Goal: Task Accomplishment & Management: Manage account settings

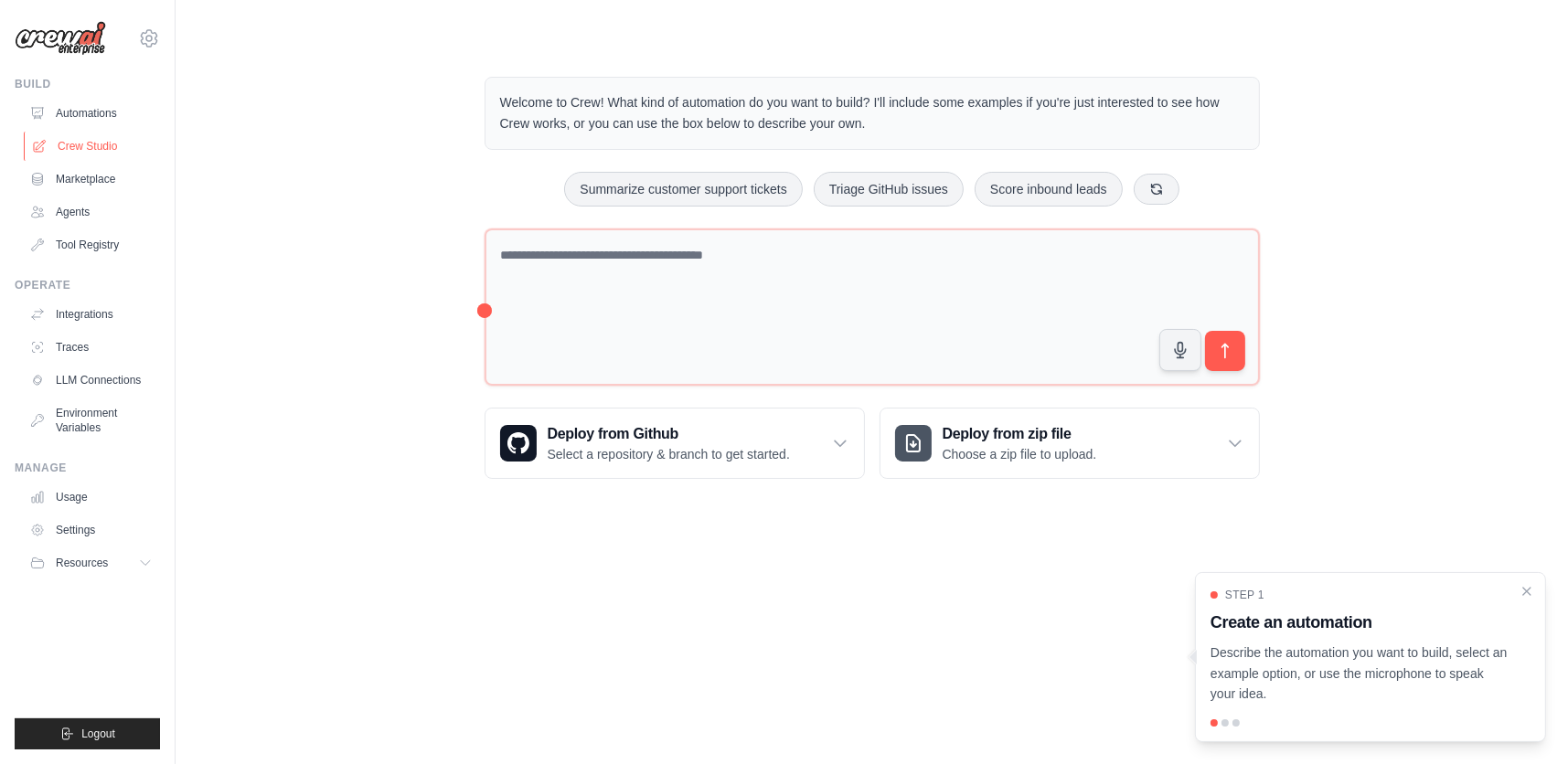
click at [86, 140] on link "Crew Studio" at bounding box center [93, 147] width 138 height 29
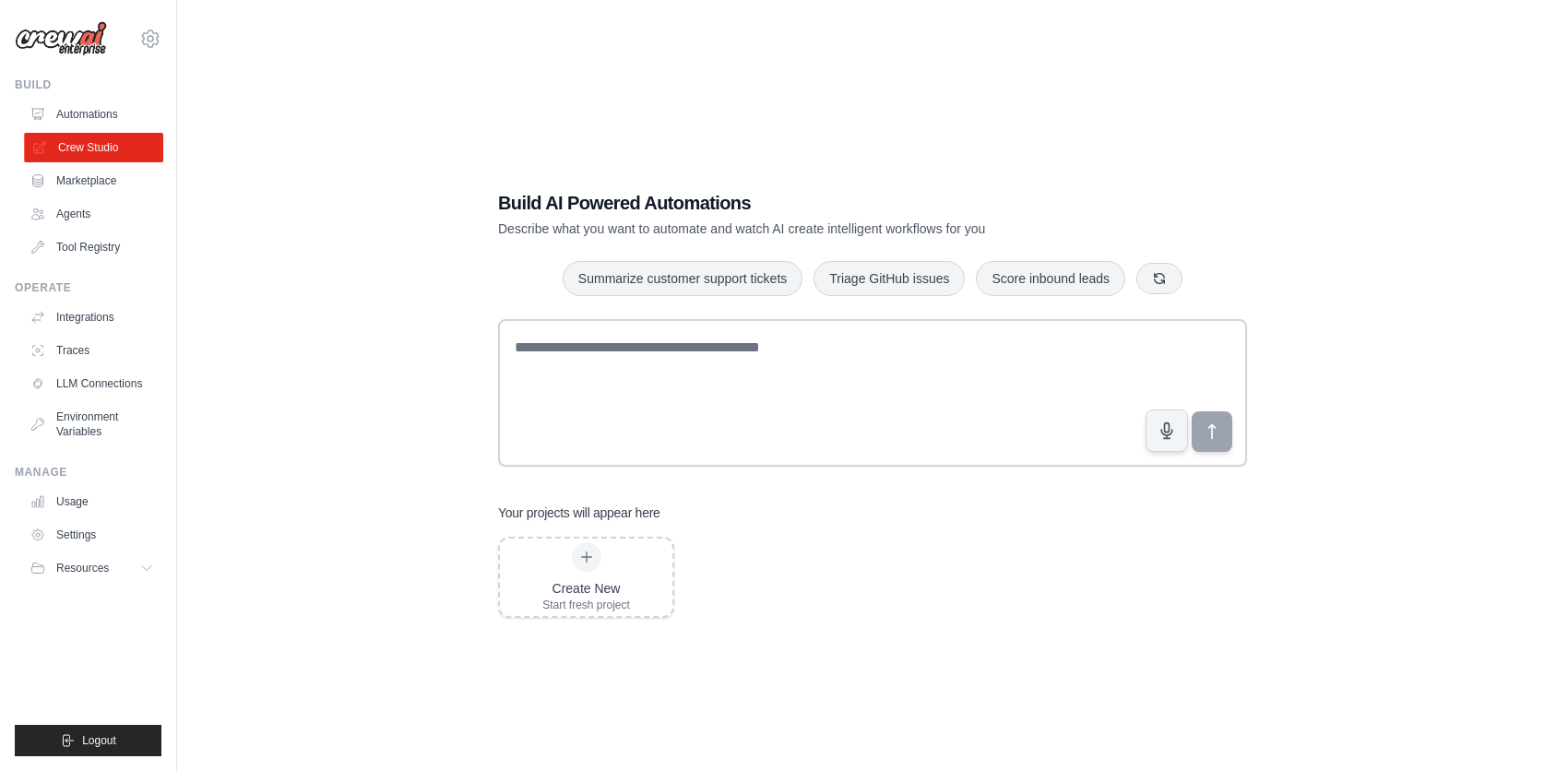
click at [83, 147] on link "Crew Studio" at bounding box center [93, 148] width 140 height 30
click at [92, 312] on link "Integrations" at bounding box center [93, 317] width 140 height 30
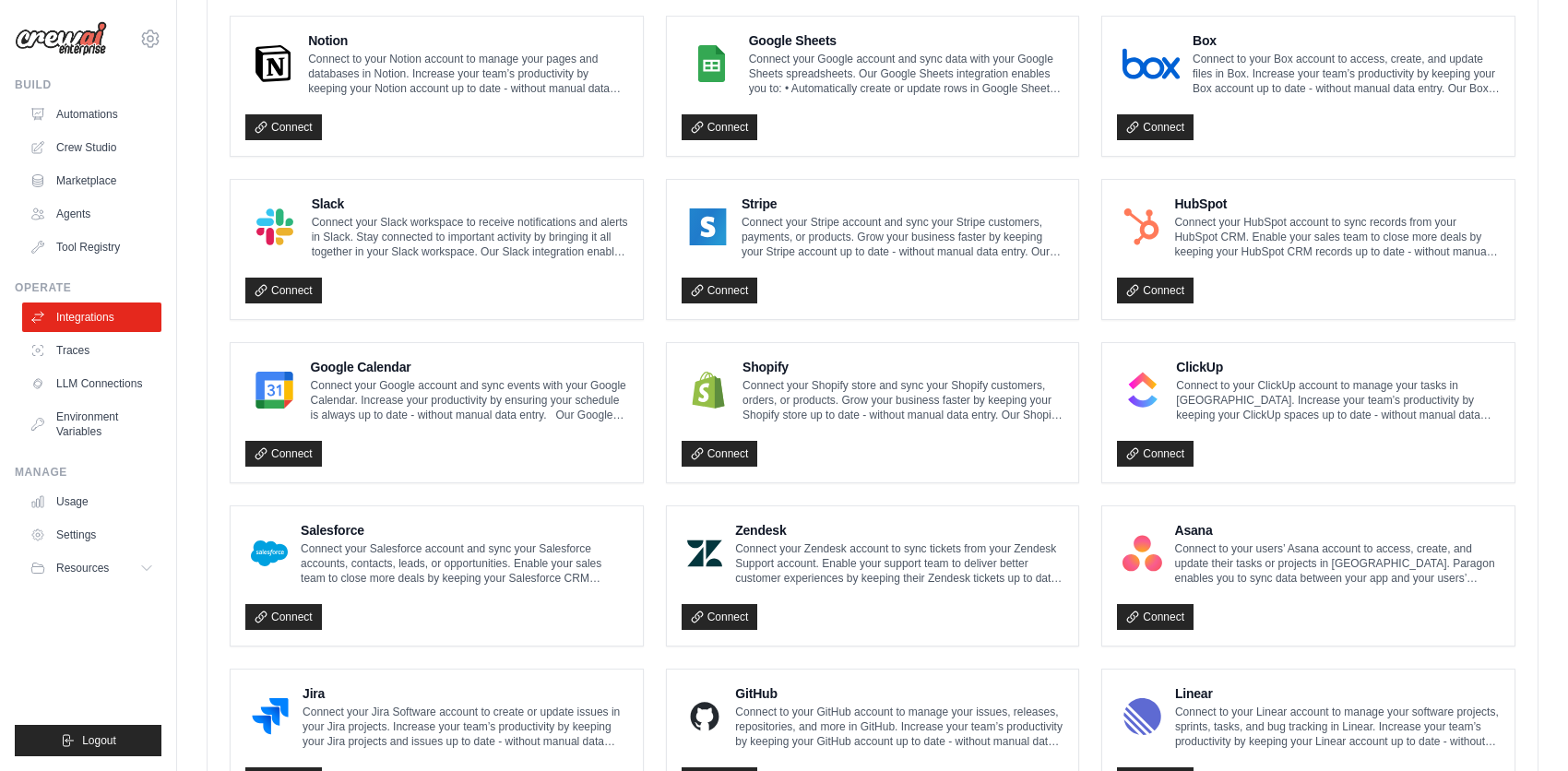
scroll to position [554, 0]
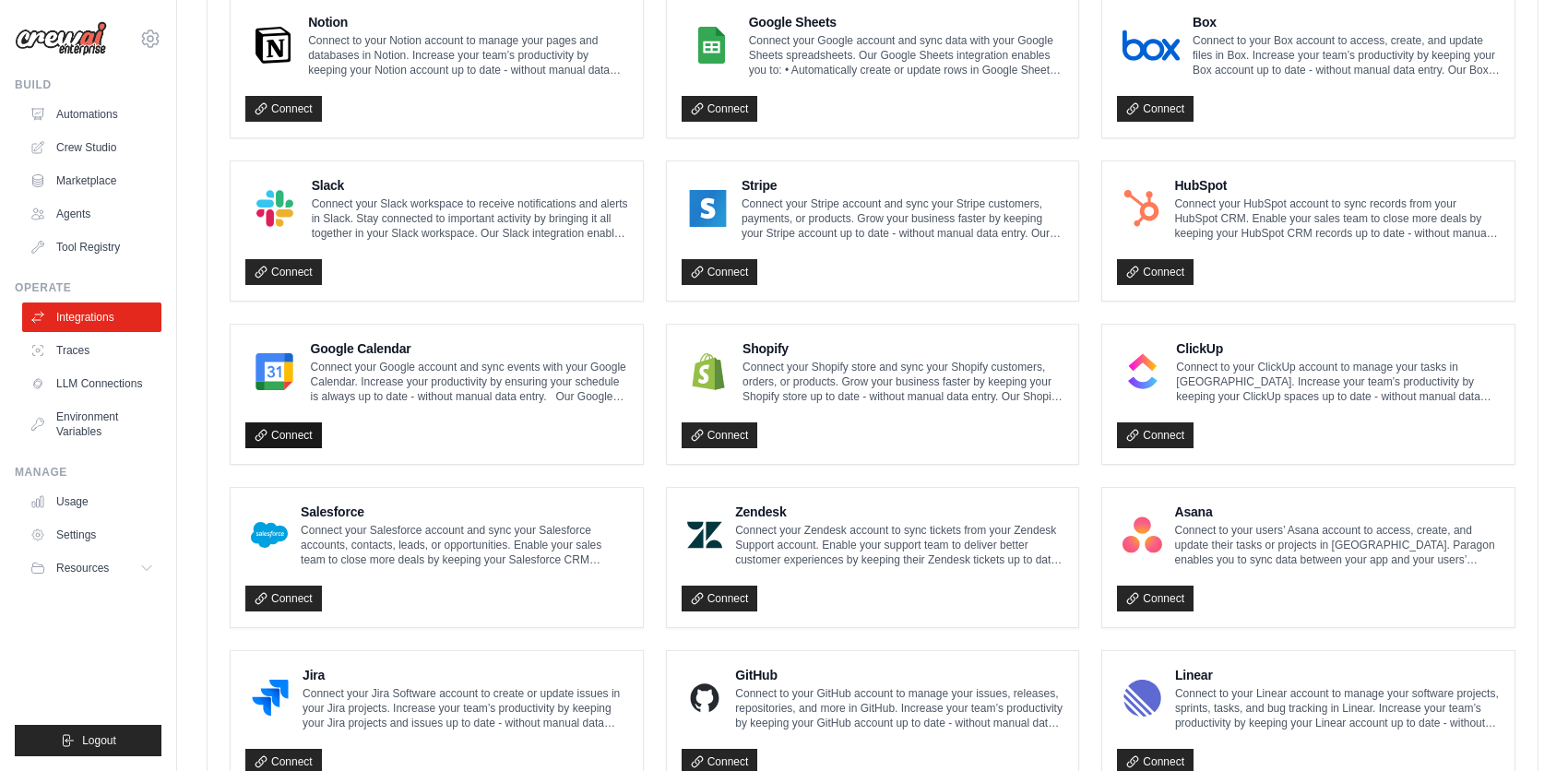
click at [299, 432] on link "Connect" at bounding box center [283, 435] width 77 height 26
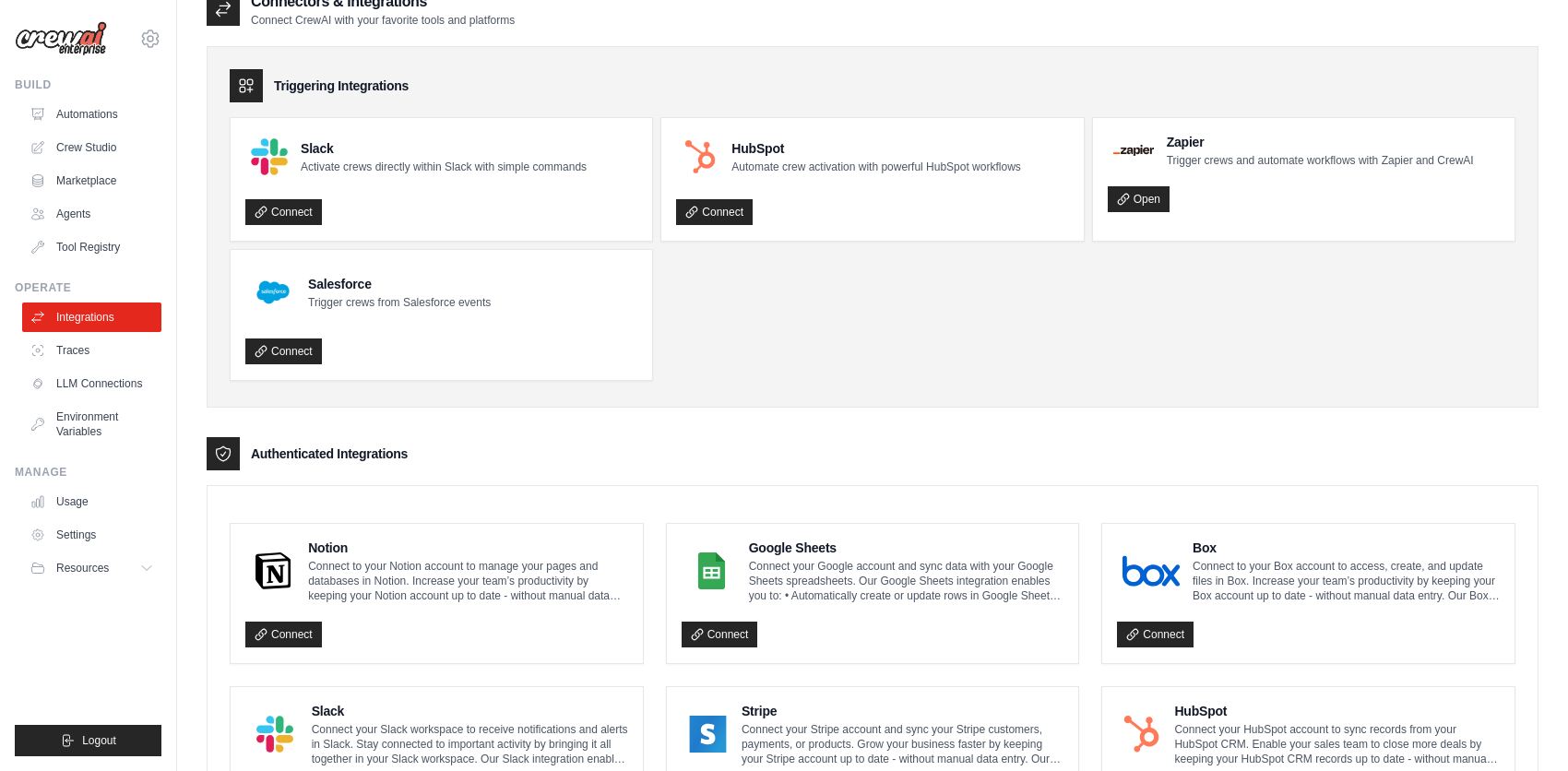
scroll to position [0, 0]
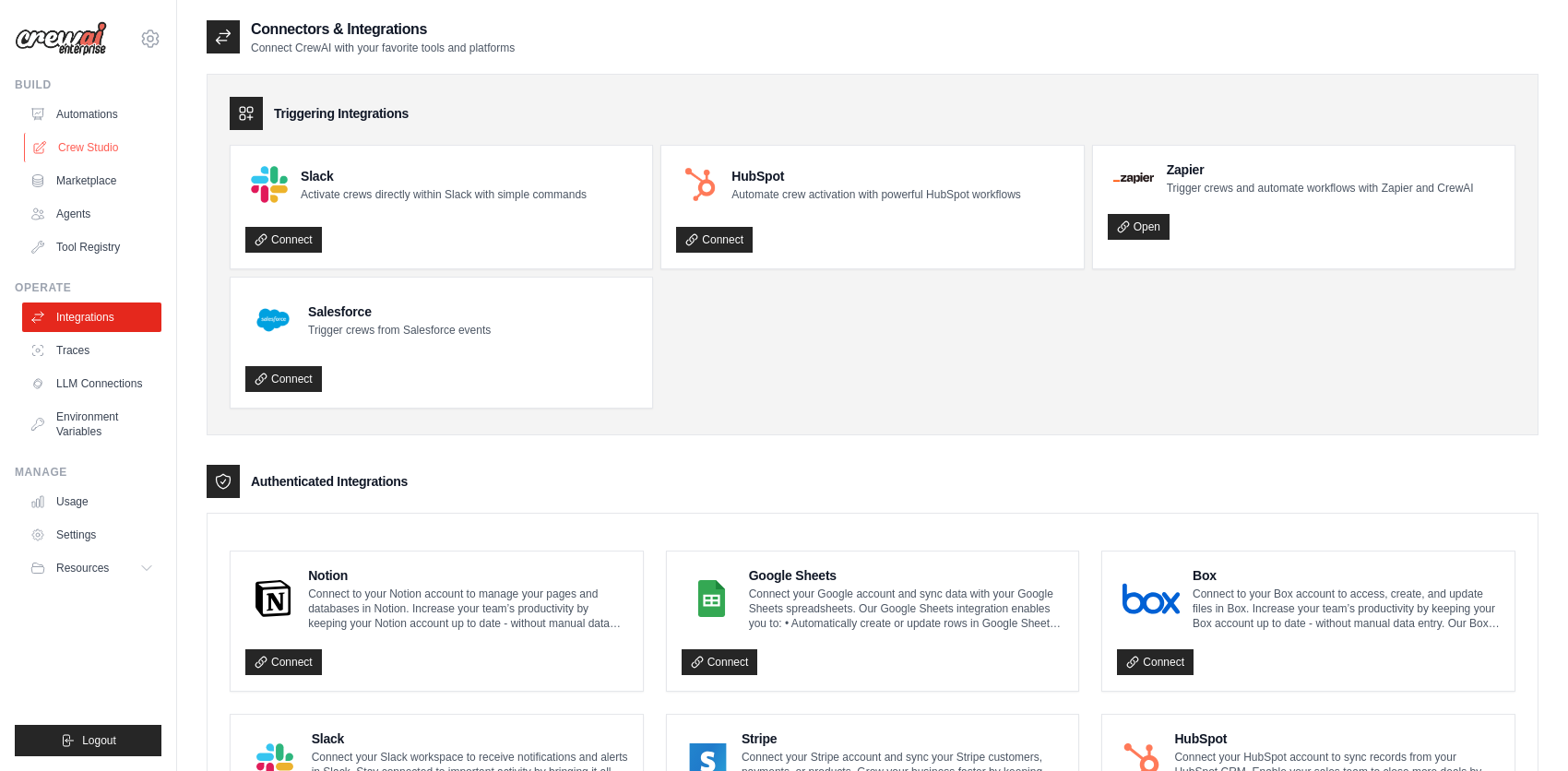
click at [79, 137] on link "Crew Studio" at bounding box center [93, 148] width 140 height 30
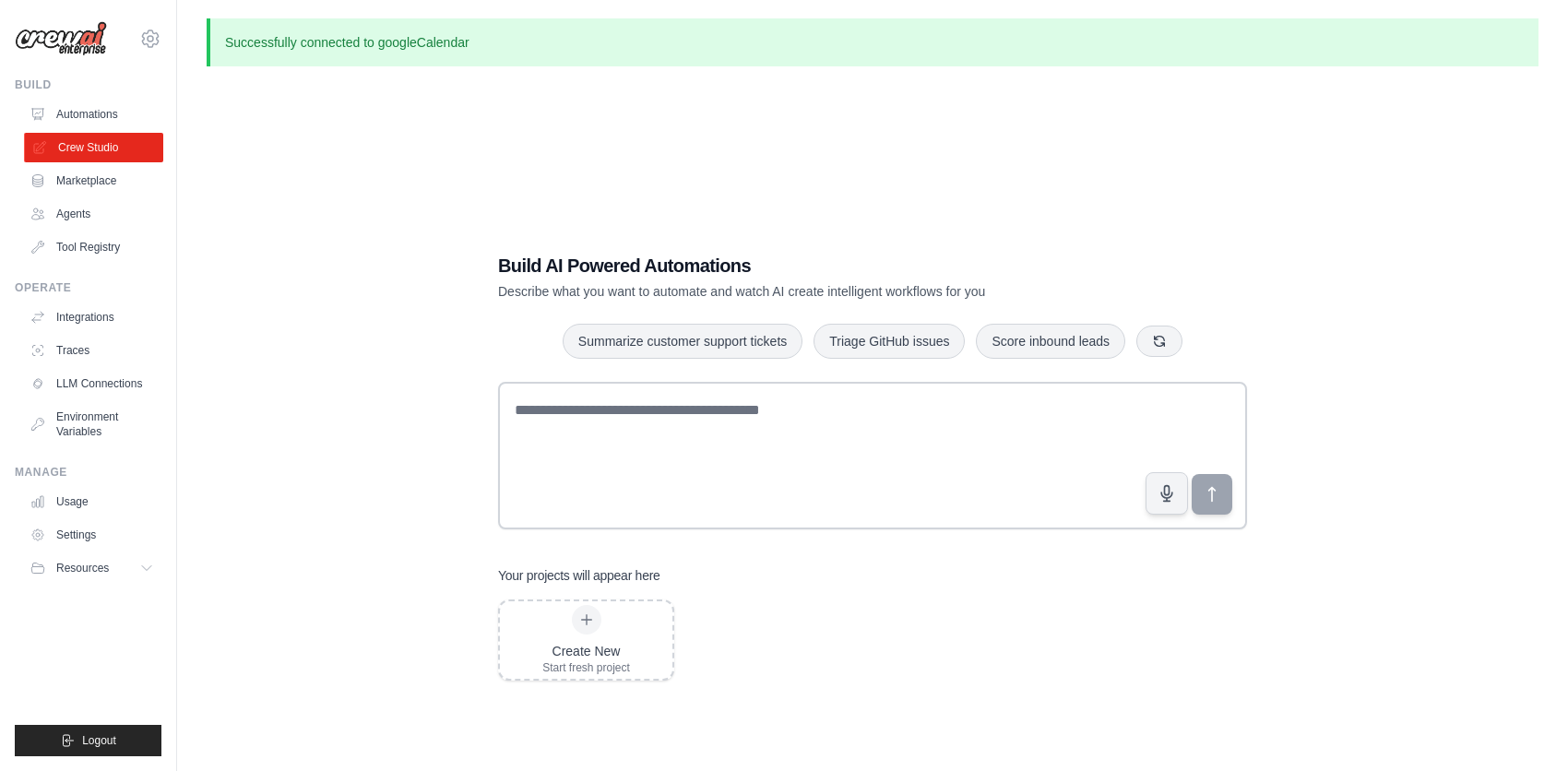
click at [76, 151] on link "Crew Studio" at bounding box center [93, 148] width 140 height 30
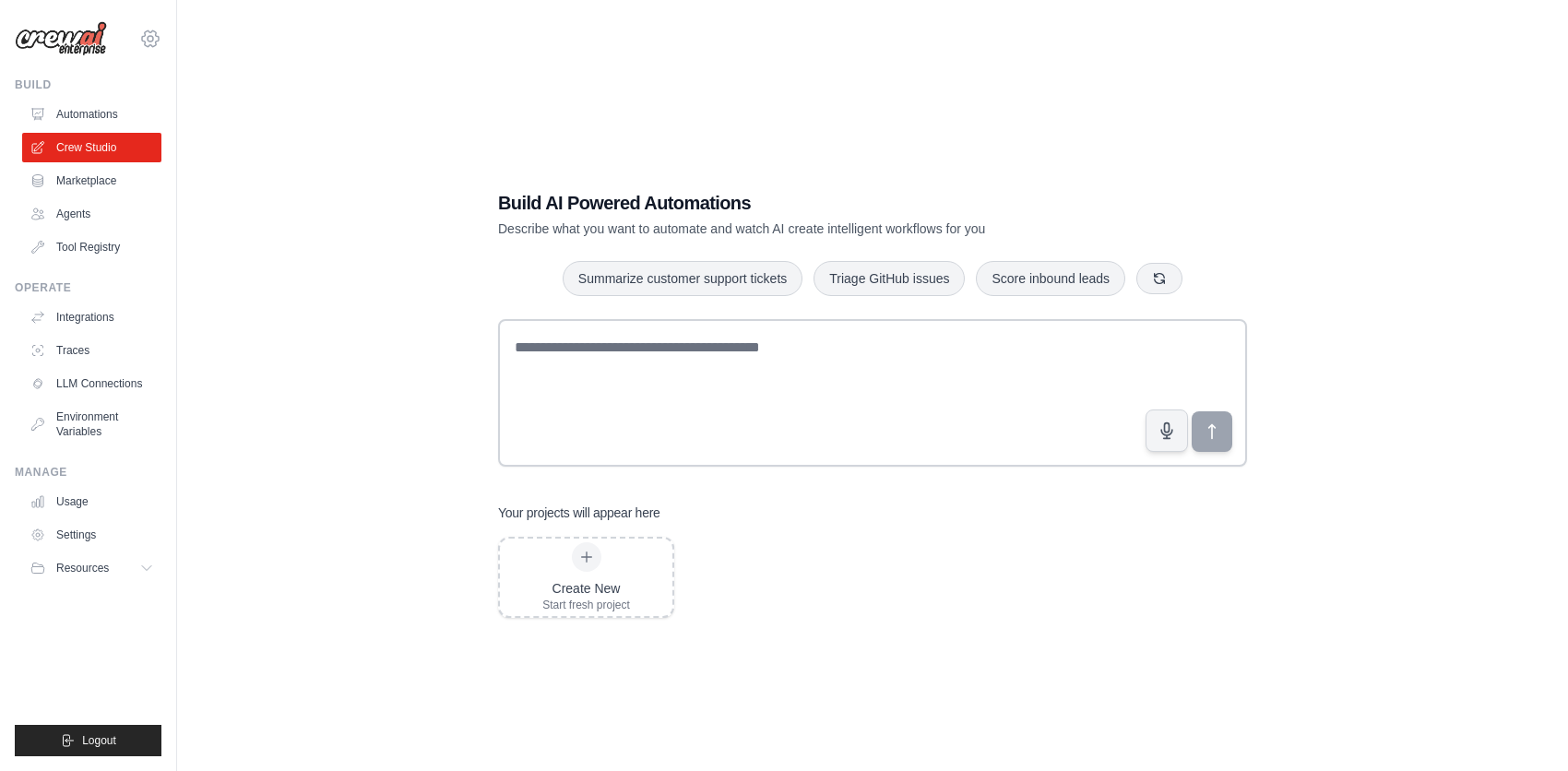
click at [154, 37] on icon at bounding box center [151, 39] width 22 height 22
click at [114, 124] on link "Settings" at bounding box center [151, 125] width 163 height 33
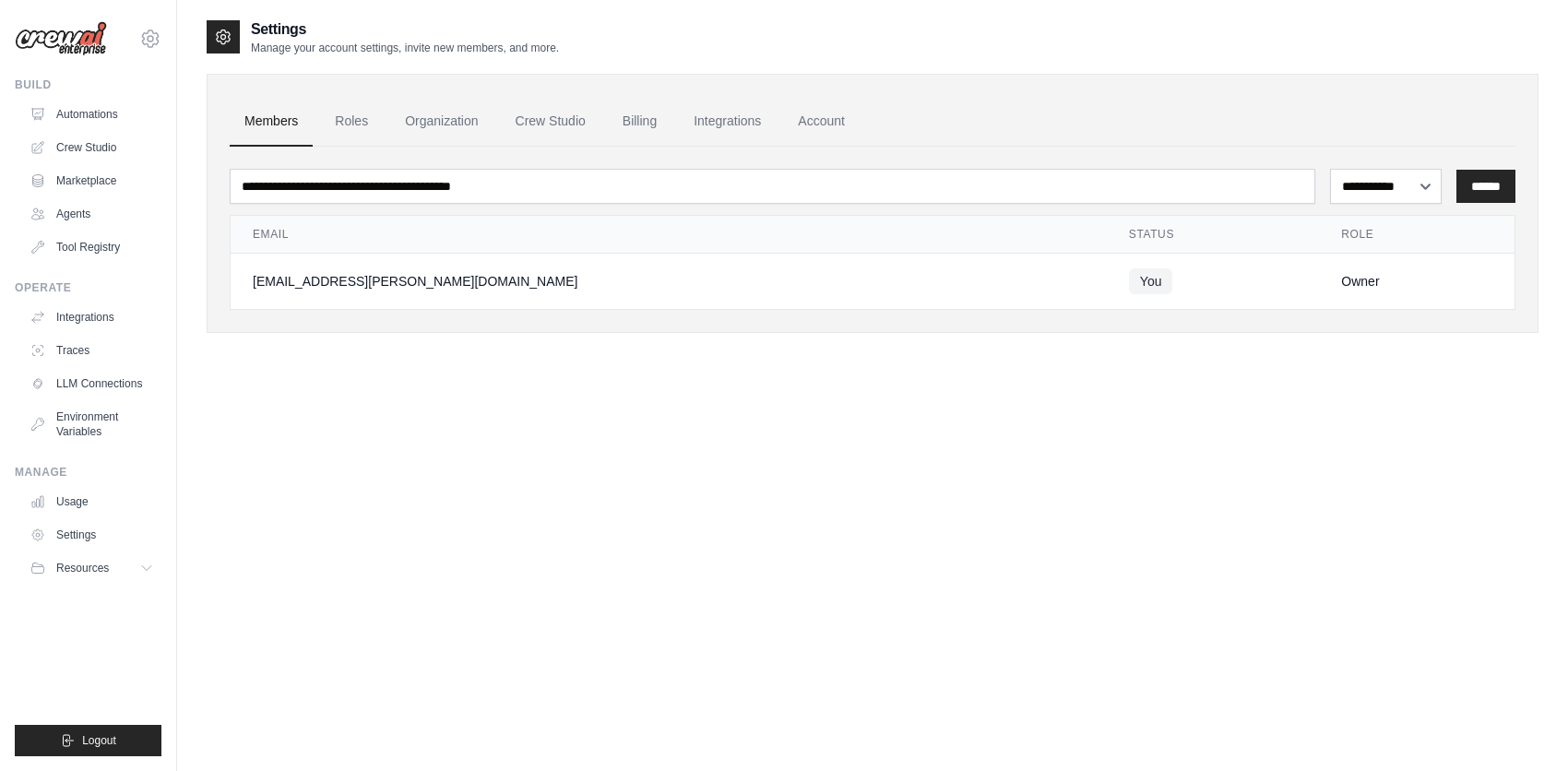
click at [1341, 283] on div "Owner" at bounding box center [1417, 281] width 152 height 18
click at [358, 116] on link "Roles" at bounding box center [351, 122] width 63 height 50
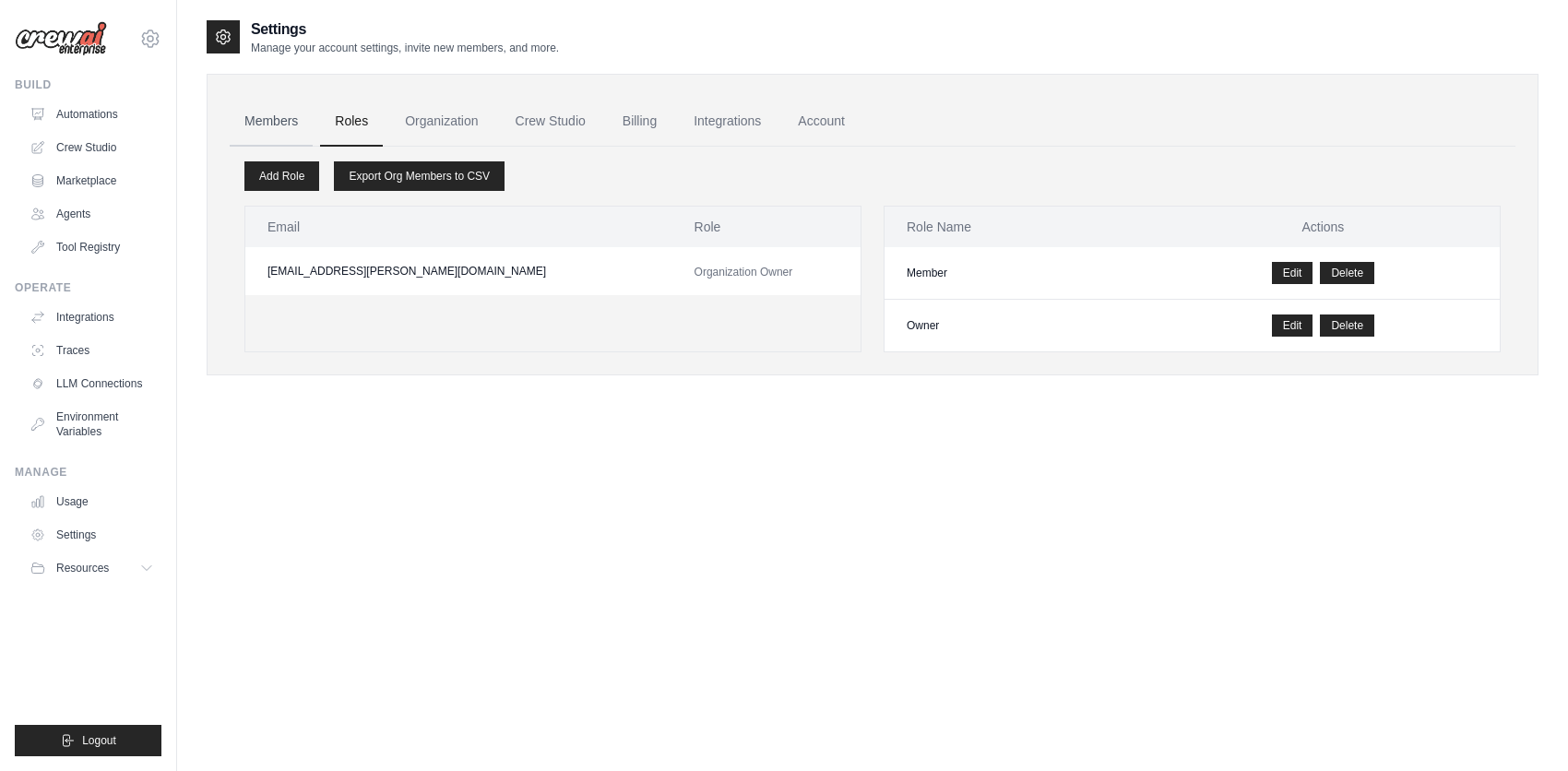
click at [293, 122] on link "Members" at bounding box center [271, 122] width 83 height 50
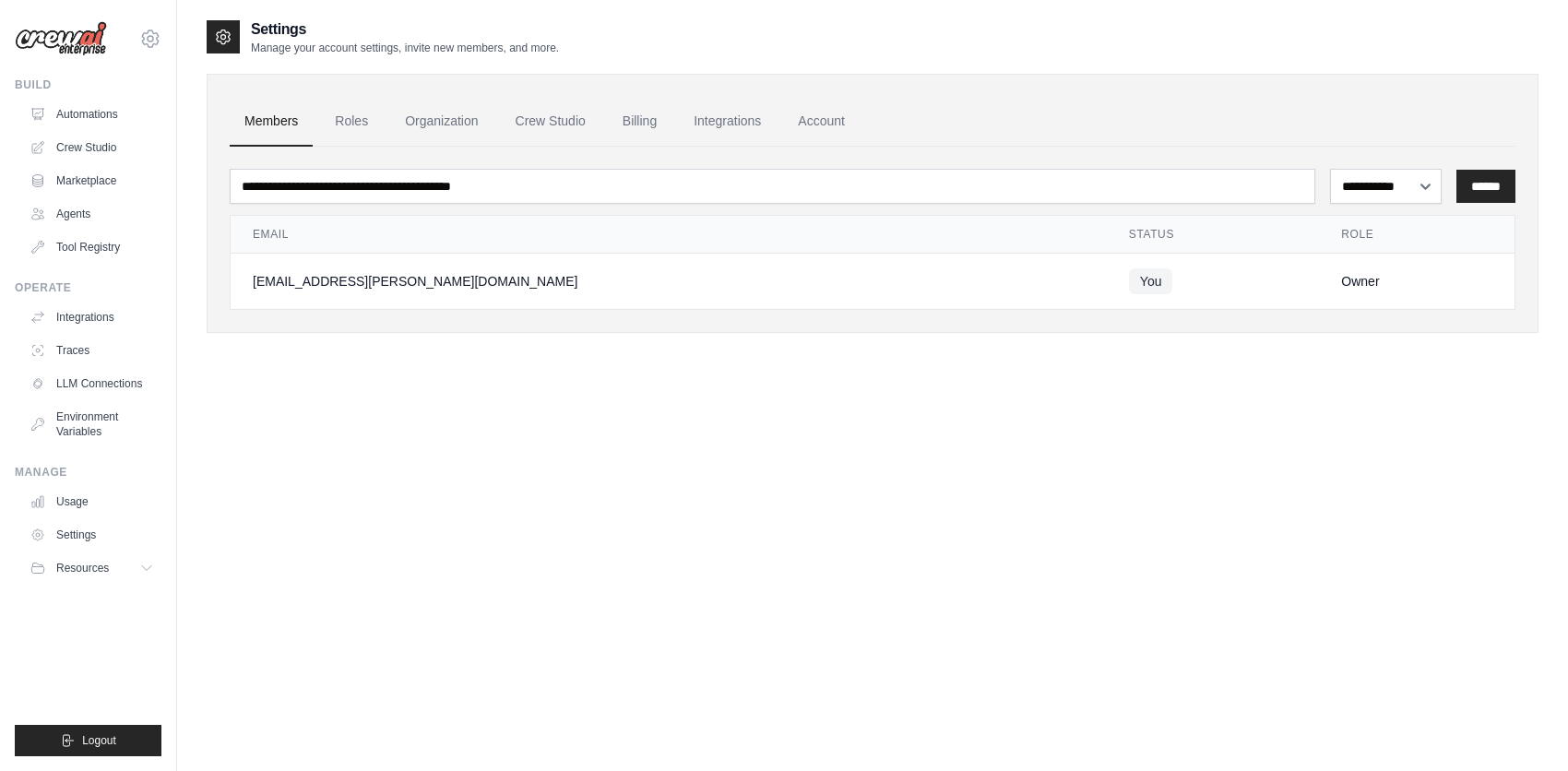
click at [1319, 296] on td "Owner" at bounding box center [1417, 281] width 196 height 56
click at [1341, 287] on div "Owner" at bounding box center [1417, 281] width 152 height 18
click at [1407, 183] on select "**********" at bounding box center [1386, 187] width 112 height 35
click at [1285, 399] on div "**********" at bounding box center [872, 404] width 1332 height 771
click at [338, 116] on link "Roles" at bounding box center [351, 122] width 63 height 50
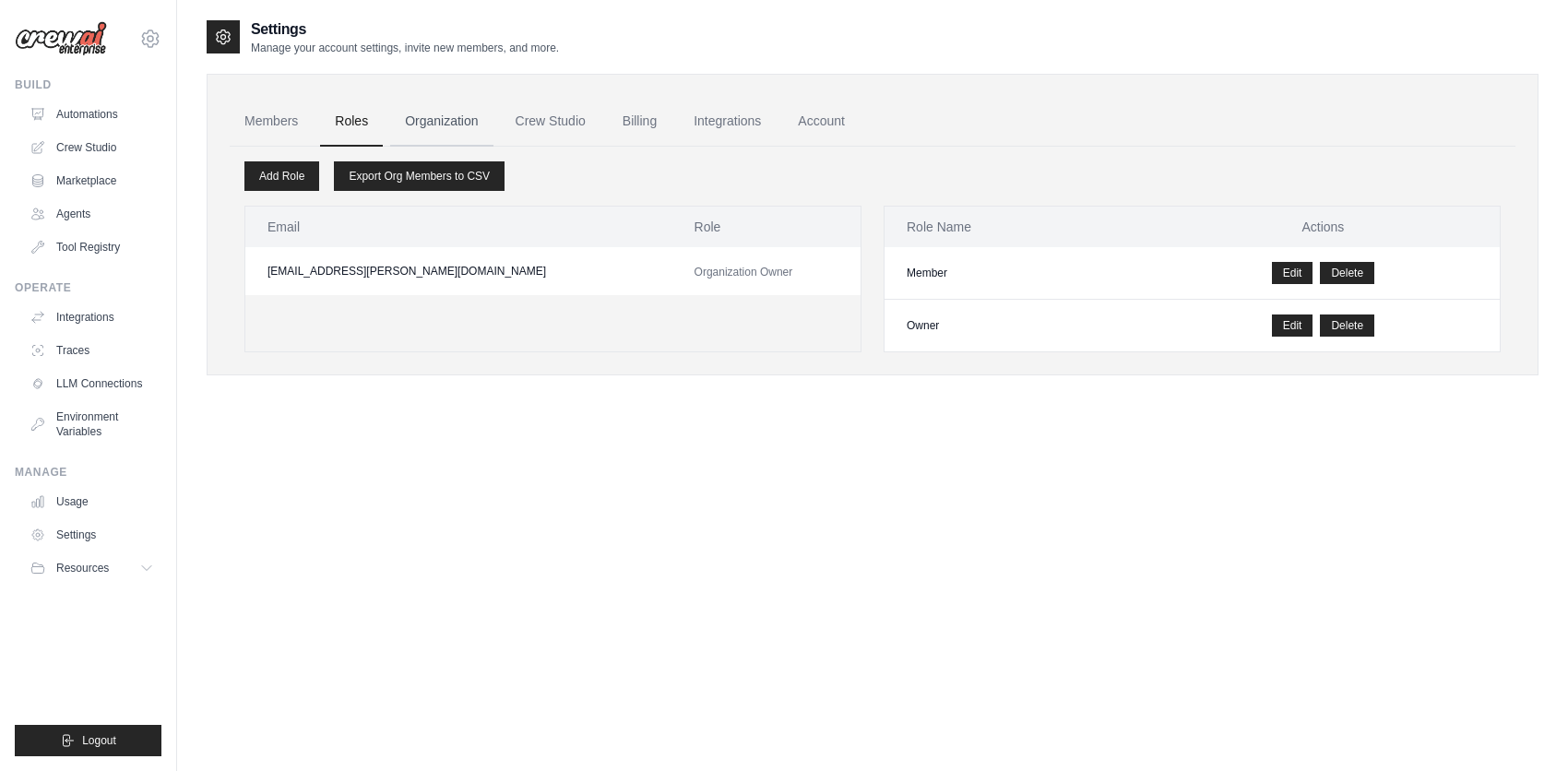
click at [443, 121] on link "Organization" at bounding box center [441, 122] width 103 height 50
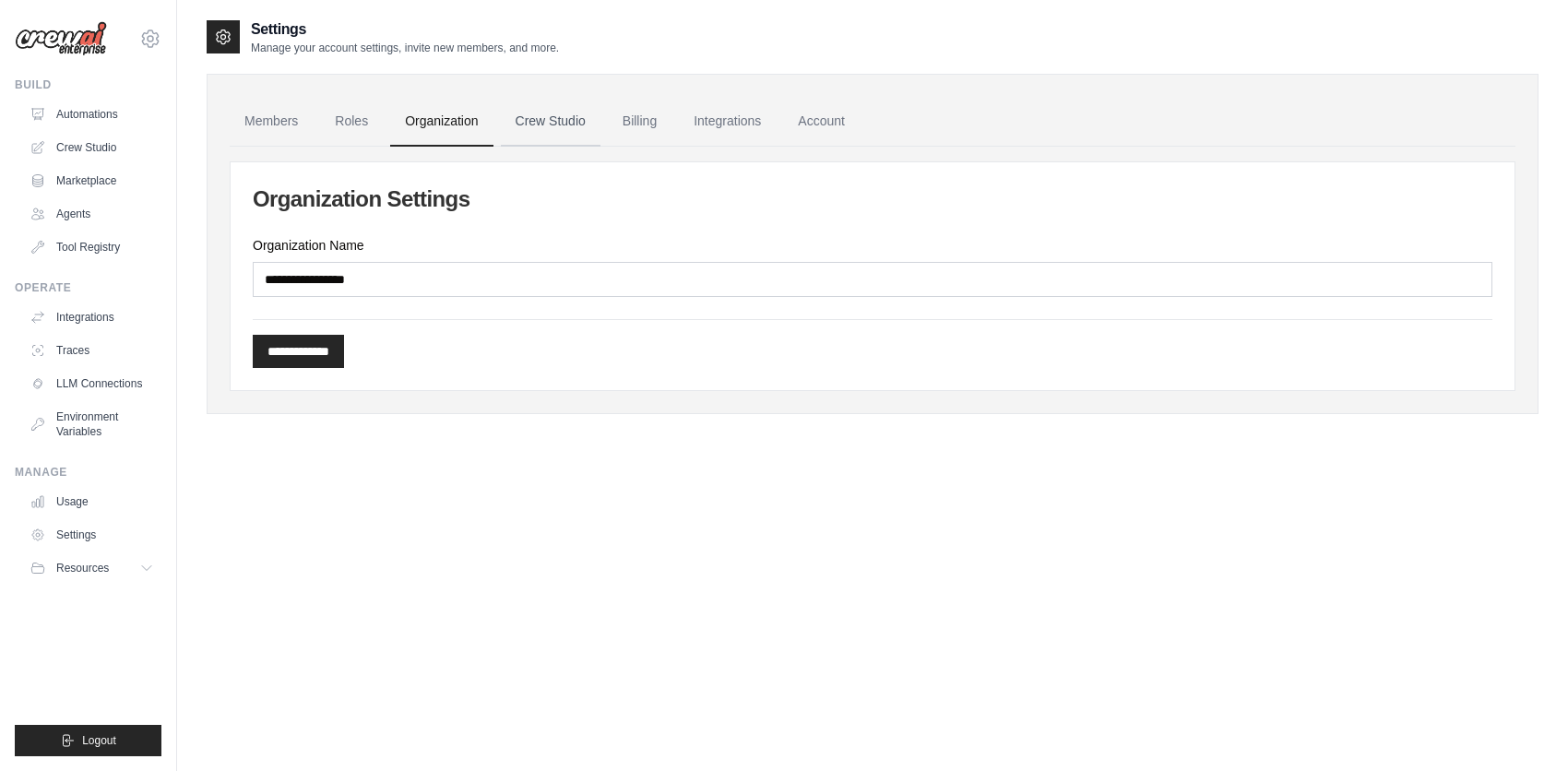
click at [579, 116] on link "Crew Studio" at bounding box center [551, 122] width 100 height 50
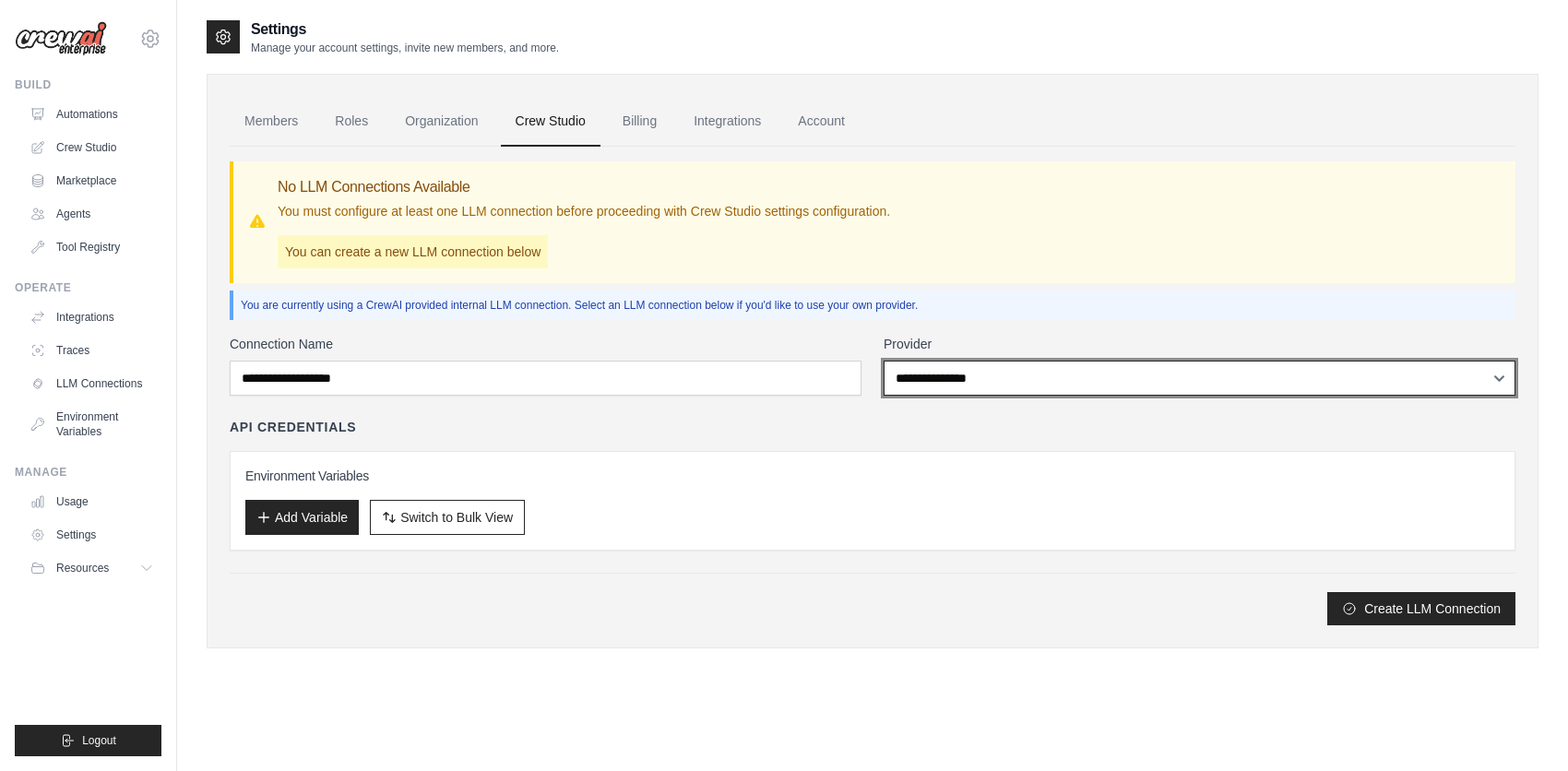
click at [937, 370] on select "**********" at bounding box center [1199, 378] width 631 height 35
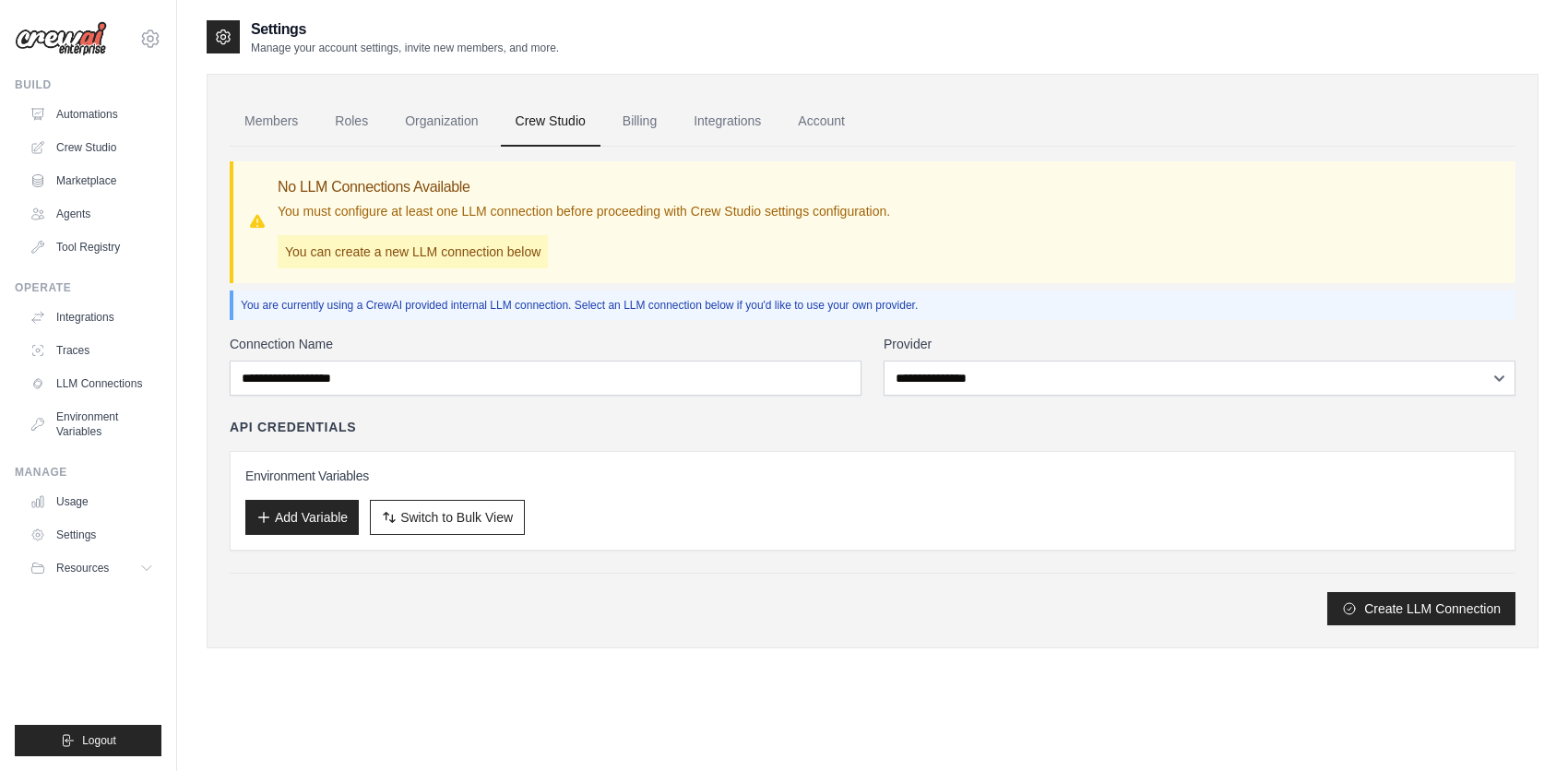
click at [720, 639] on div "Members Roles Organization Crew Studio Billing Integrations Account No LLM Conn…" at bounding box center [872, 361] width 1332 height 575
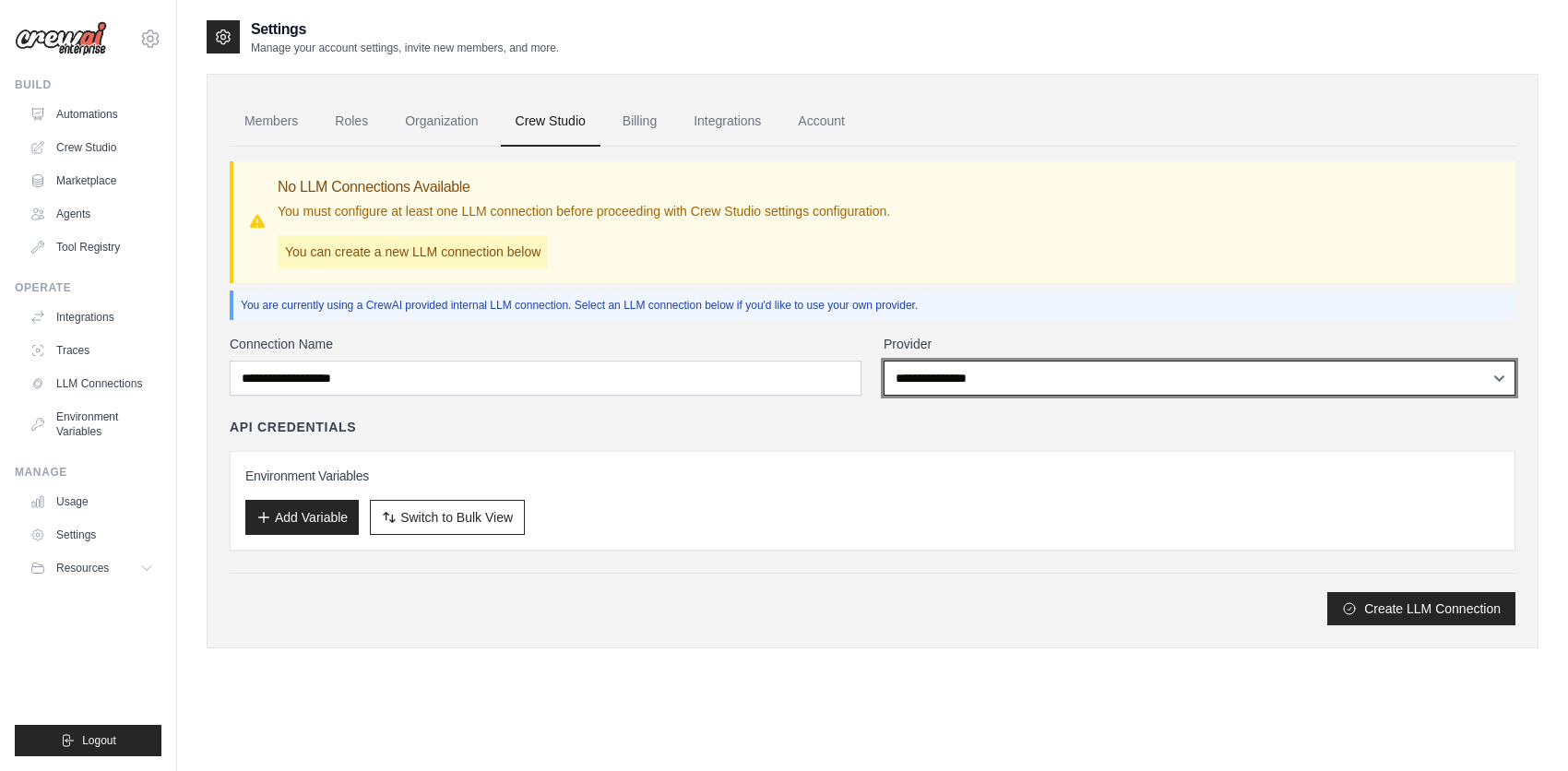
click at [1060, 383] on select "**********" at bounding box center [1199, 378] width 631 height 35
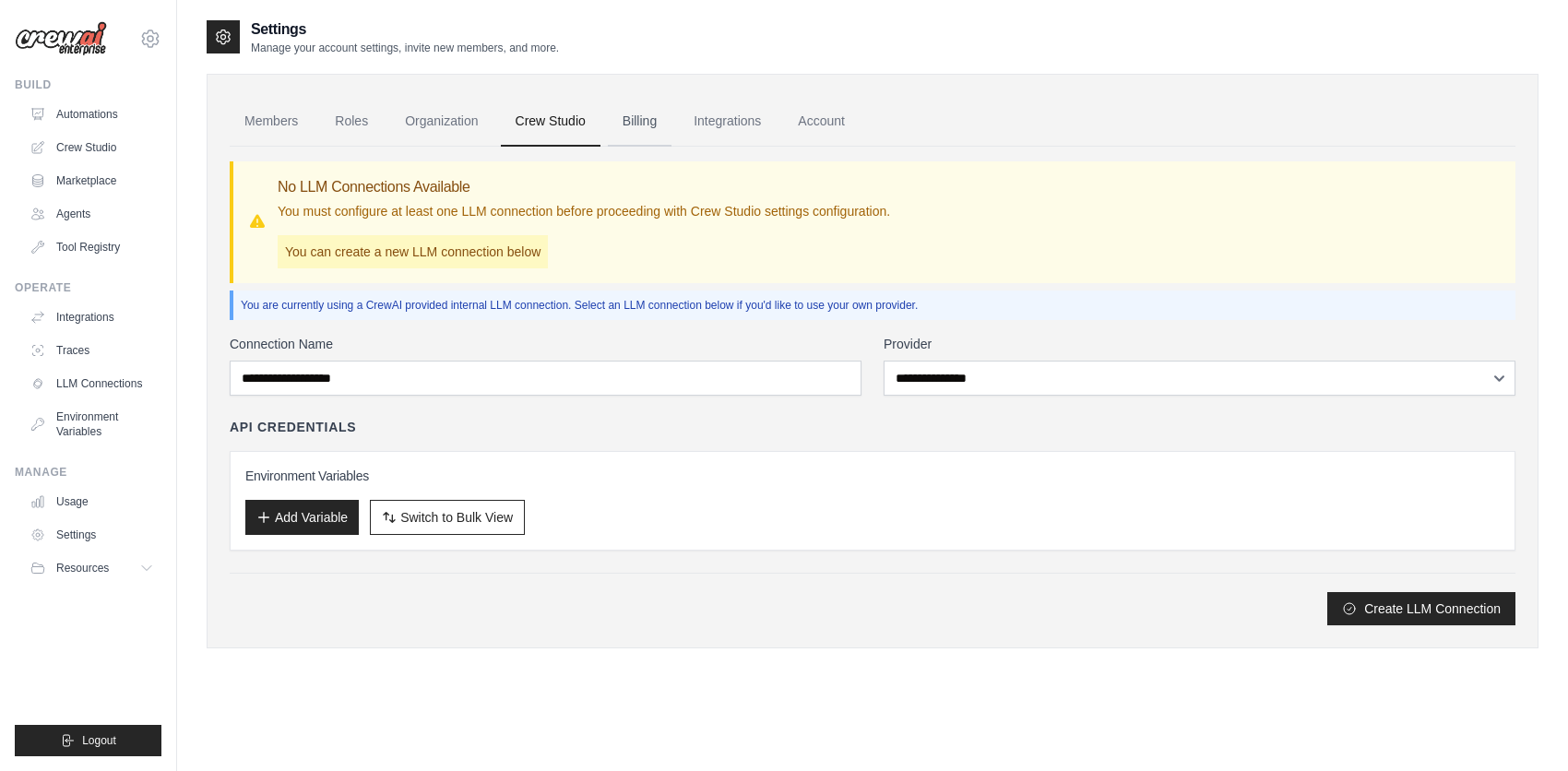
click at [651, 128] on link "Billing" at bounding box center [639, 122] width 64 height 50
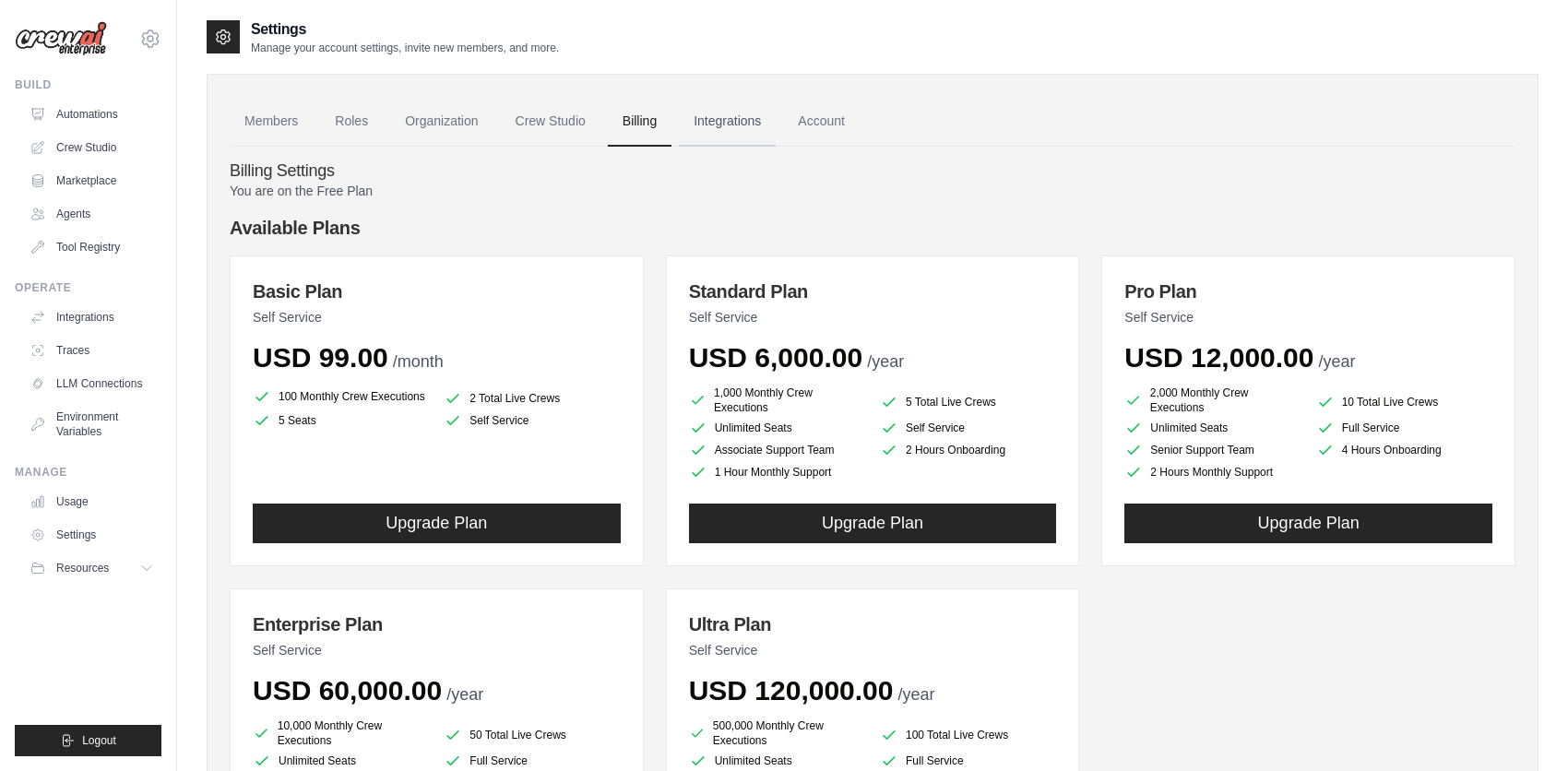
click at [740, 110] on link "Integrations" at bounding box center [727, 122] width 97 height 50
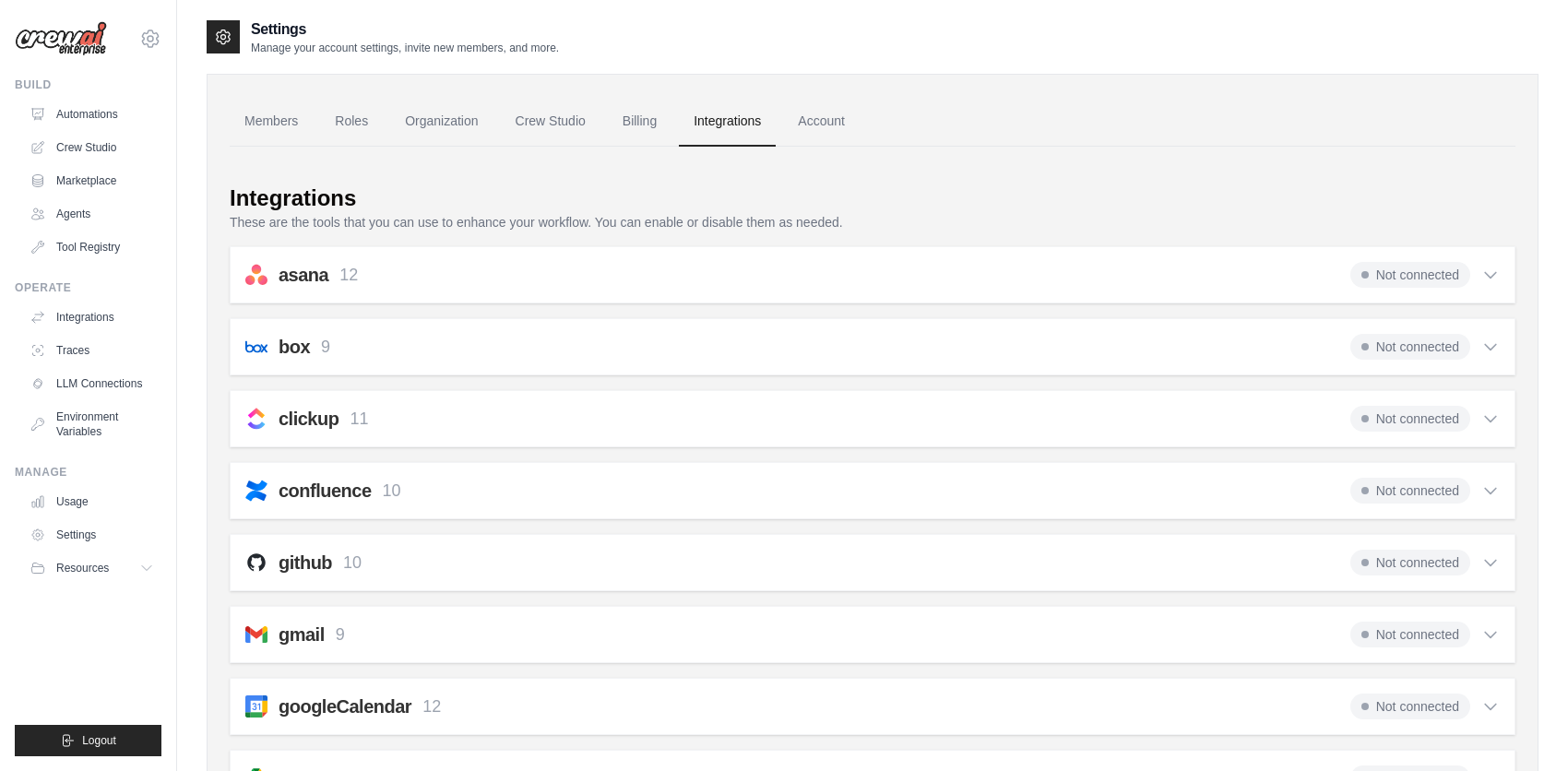
click at [454, 275] on div "asana 12 Not connected" at bounding box center [872, 275] width 1255 height 26
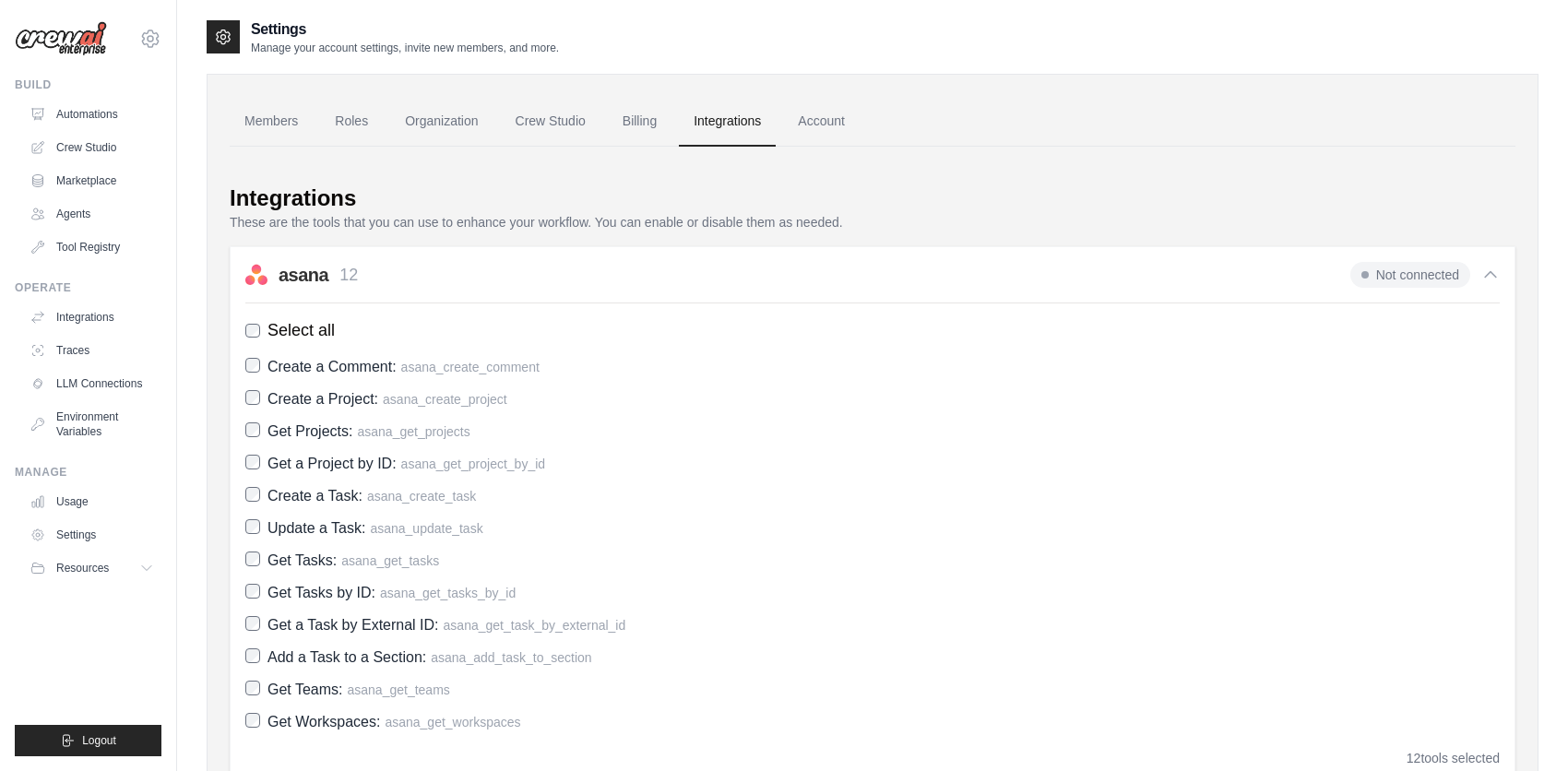
click at [454, 275] on div "asana 12 Not connected" at bounding box center [872, 275] width 1255 height 26
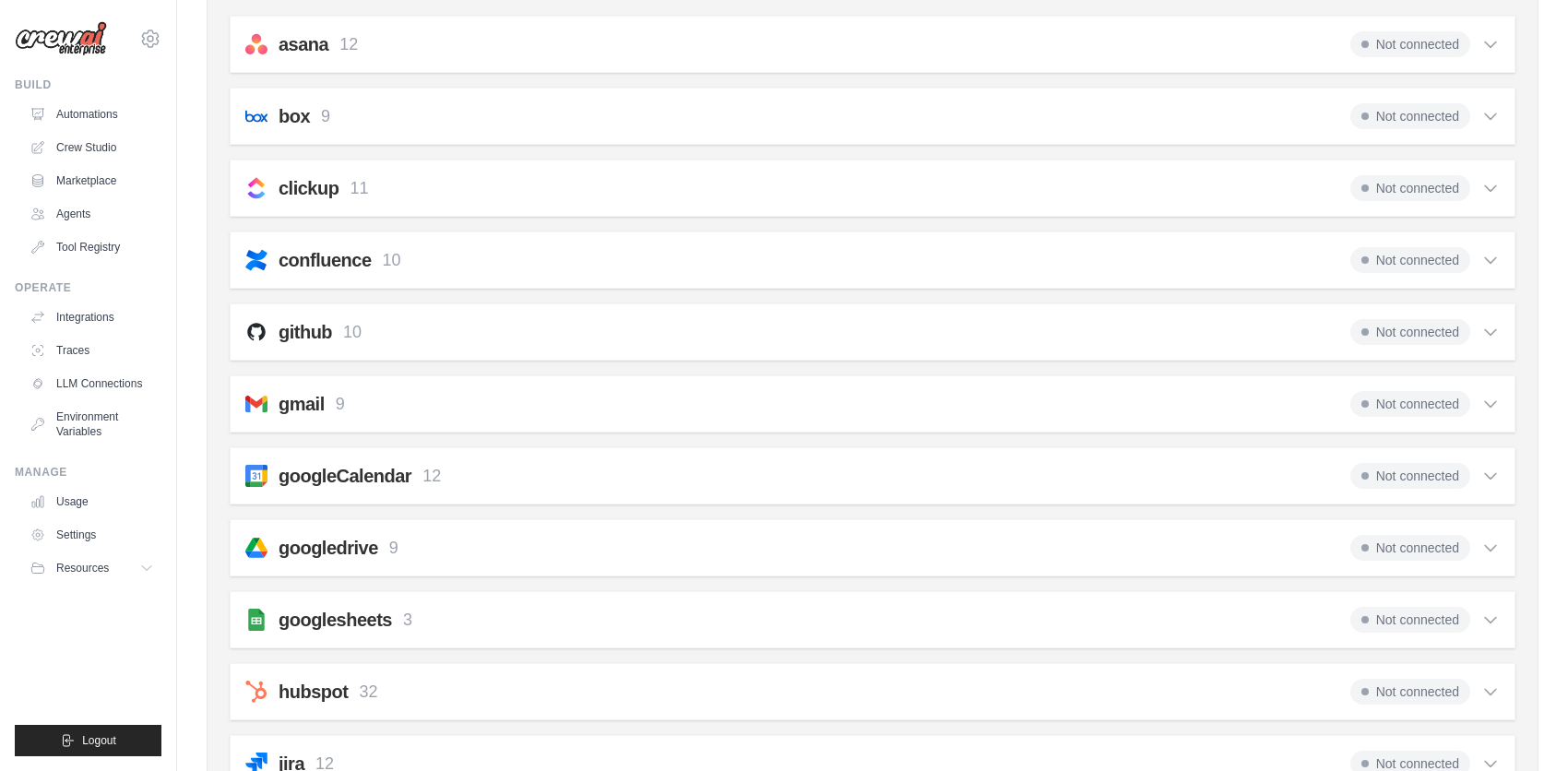
scroll to position [84, 0]
